Goal: Task Accomplishment & Management: Manage account settings

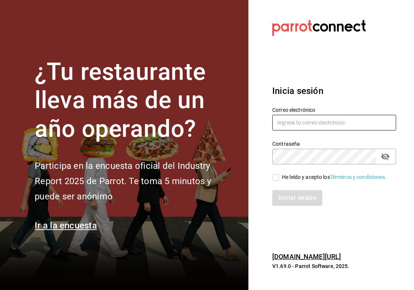
click at [303, 124] on input "text" at bounding box center [334, 123] width 124 height 16
click at [307, 95] on h3 "Inicia sesión" at bounding box center [334, 90] width 124 height 13
click at [281, 115] on input "text" at bounding box center [334, 123] width 124 height 16
paste input "[EMAIL_ADDRESS][PERSON_NAME][DOMAIN_NAME]"
type input "[EMAIL_ADDRESS][PERSON_NAME][DOMAIN_NAME]"
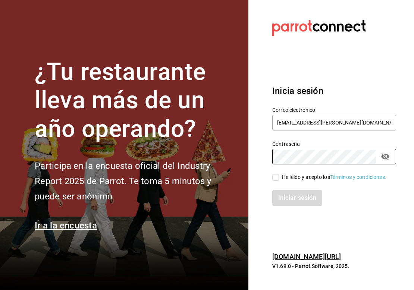
click at [276, 175] on input "He leído y acepto los Términos y condiciones." at bounding box center [275, 177] width 7 height 7
checkbox input "true"
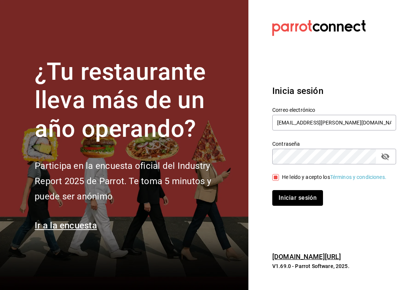
click at [295, 199] on button "Iniciar sesión" at bounding box center [297, 198] width 51 height 16
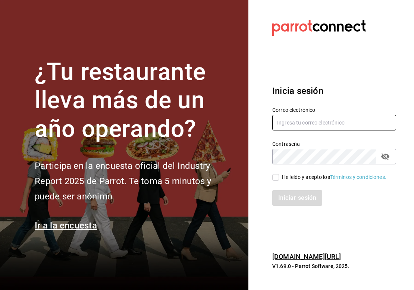
click at [299, 122] on input "text" at bounding box center [334, 123] width 124 height 16
paste input "123456"
paste input "[EMAIL_ADDRESS][PERSON_NAME][DOMAIN_NAME]"
type input "[EMAIL_ADDRESS][PERSON_NAME][DOMAIN_NAME]"
click at [312, 174] on div "He leído y acepto los Términos y condiciones." at bounding box center [334, 178] width 104 height 8
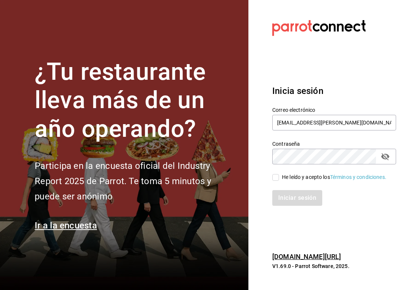
click at [279, 174] on input "He leído y acepto los Términos y condiciones." at bounding box center [275, 177] width 7 height 7
checkbox input "true"
click at [312, 192] on button "Iniciar sesión" at bounding box center [297, 198] width 51 height 16
